Goal: Task Accomplishment & Management: Use online tool/utility

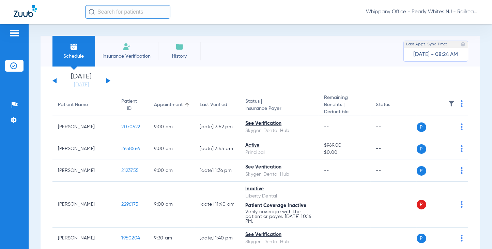
click at [107, 81] on button at bounding box center [108, 80] width 4 height 5
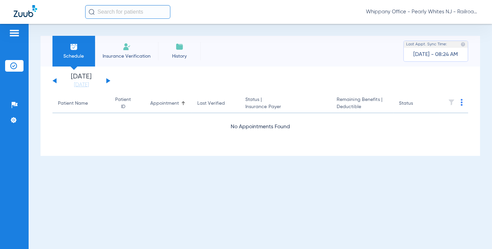
click at [107, 80] on button at bounding box center [108, 80] width 4 height 5
click at [106, 80] on button at bounding box center [108, 80] width 4 height 5
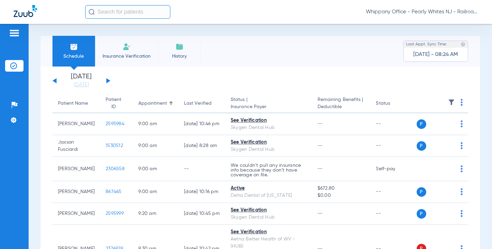
click at [461, 102] on img at bounding box center [462, 102] width 2 height 7
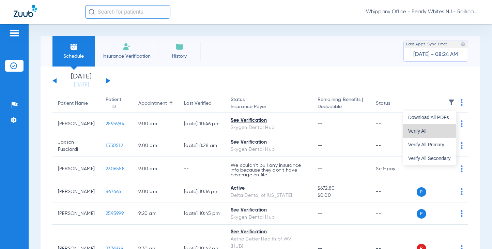
click at [421, 127] on button "Verify All" at bounding box center [429, 131] width 53 height 14
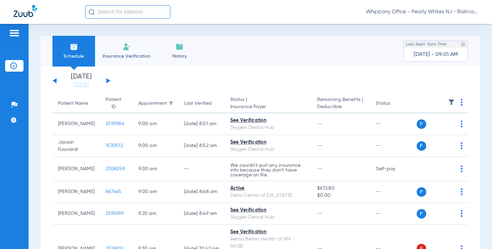
click at [461, 104] on img at bounding box center [462, 102] width 2 height 7
click at [430, 127] on button "Verify All" at bounding box center [429, 131] width 53 height 14
click at [461, 103] on img at bounding box center [462, 102] width 2 height 7
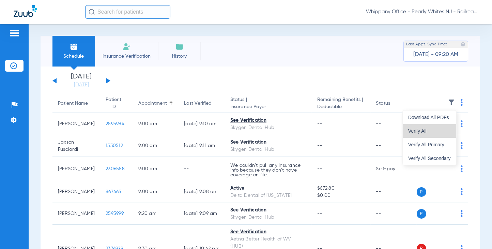
click at [426, 124] on button "Verify All" at bounding box center [429, 131] width 53 height 14
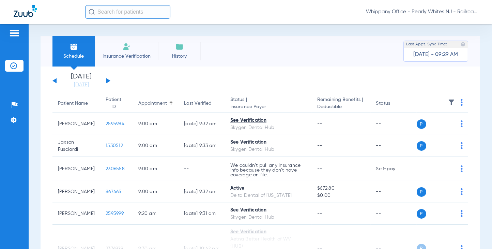
click at [461, 106] on img at bounding box center [462, 102] width 2 height 7
click at [425, 131] on span "Verify All" at bounding box center [429, 130] width 43 height 5
click at [453, 103] on th at bounding box center [443, 103] width 52 height 19
click at [461, 104] on img at bounding box center [462, 102] width 2 height 7
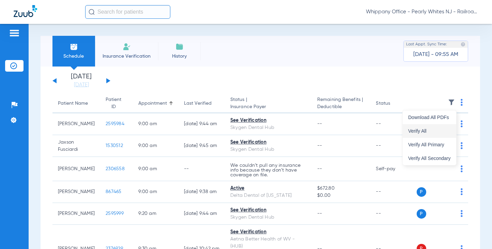
click at [436, 132] on span "Verify All" at bounding box center [429, 130] width 43 height 5
